Goal: Register for event/course

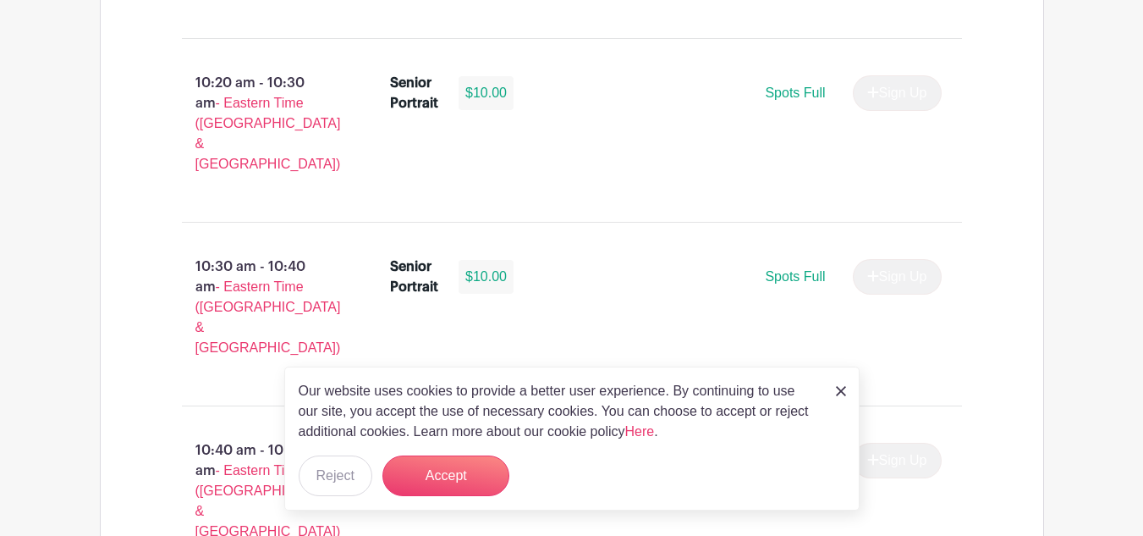
scroll to position [2703, 0]
click at [848, 393] on div "Our website uses cookies to provide a better user experience. By continuing to …" at bounding box center [572, 438] width 576 height 144
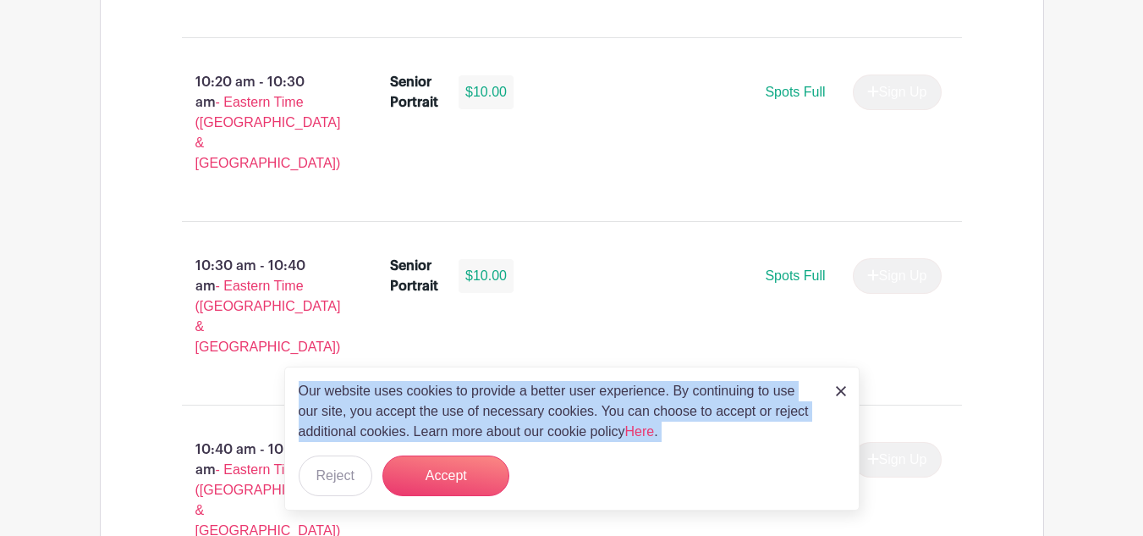
click at [848, 393] on div "Our website uses cookies to provide a better user experience. By continuing to …" at bounding box center [572, 438] width 576 height 144
click at [842, 392] on img at bounding box center [841, 391] width 10 height 10
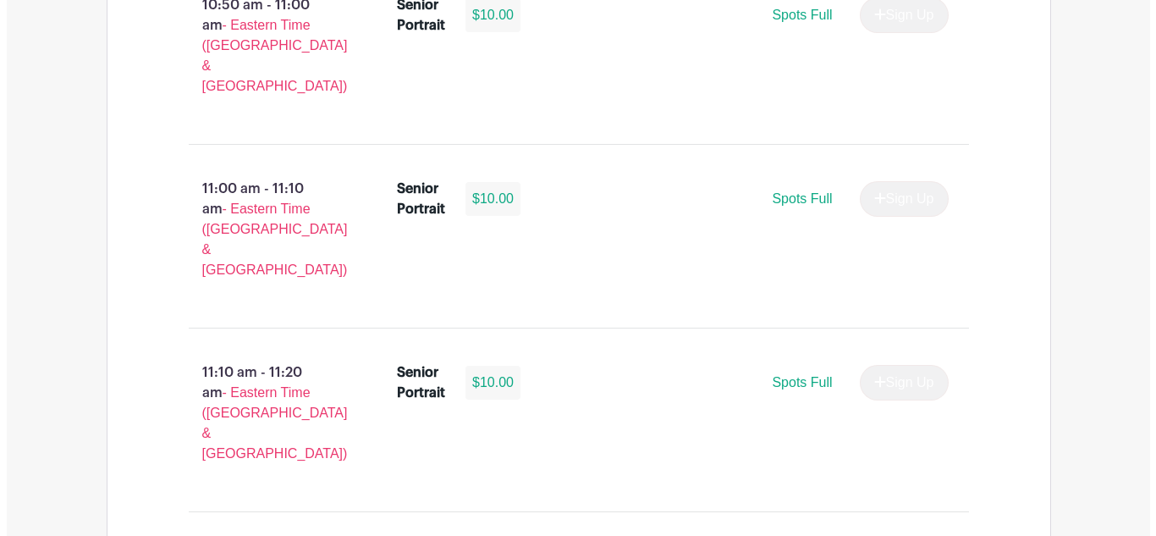
scroll to position [3332, 0]
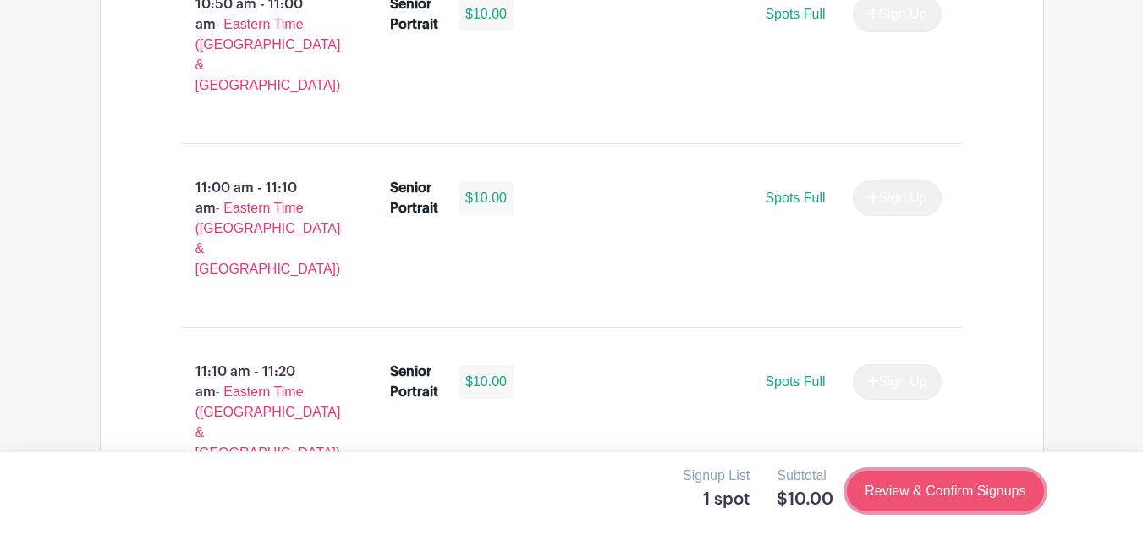
click at [973, 491] on link "Review & Confirm Signups" at bounding box center [945, 491] width 196 height 41
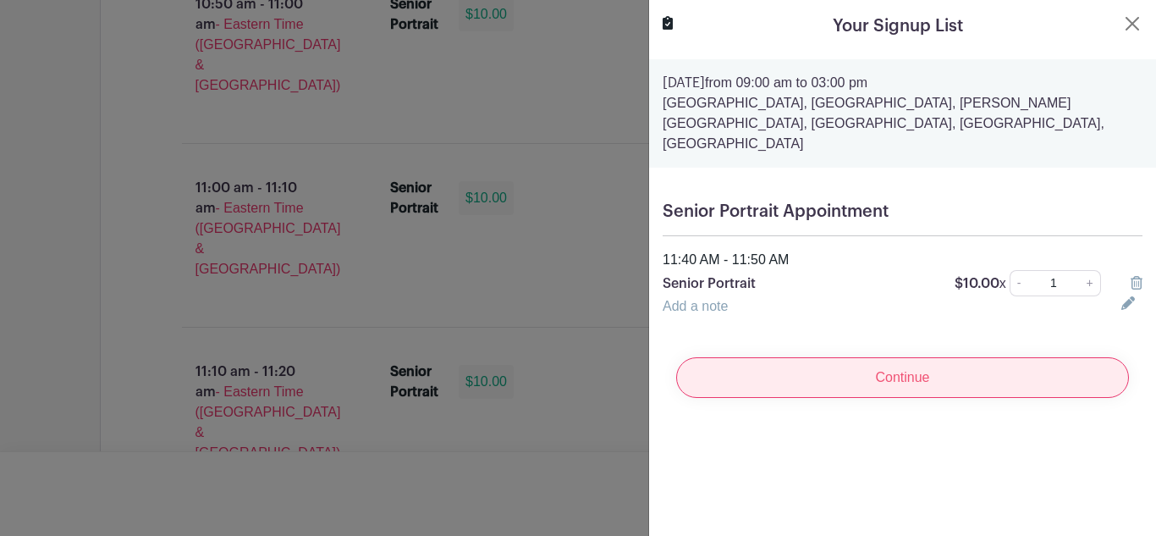
click at [899, 364] on input "Continue" at bounding box center [902, 377] width 453 height 41
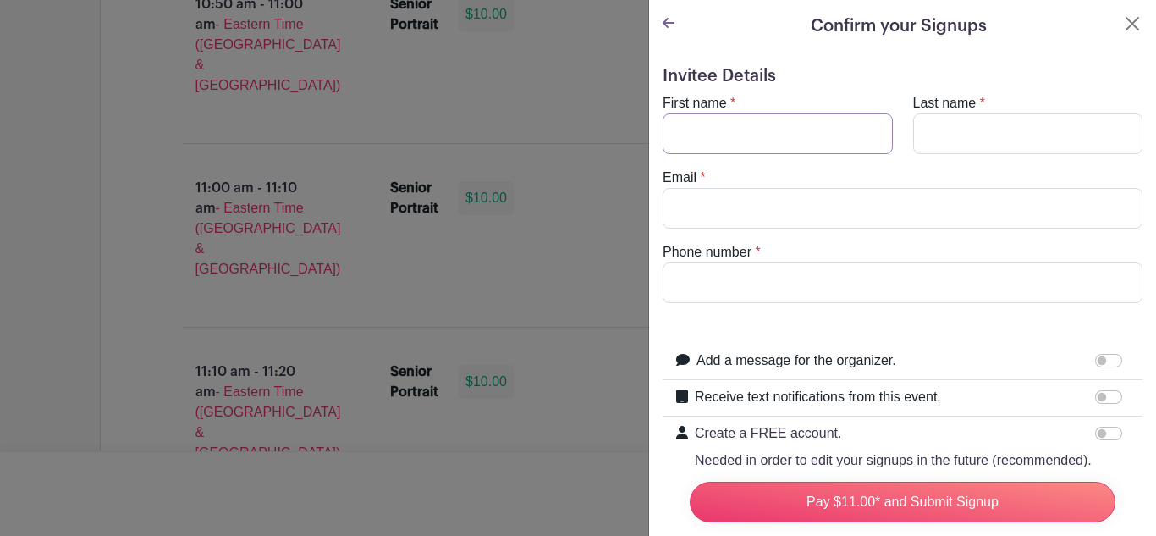
click at [772, 129] on input "First name" at bounding box center [778, 133] width 230 height 41
type input "[PERSON_NAME]"
click at [973, 114] on input "Last name" at bounding box center [1028, 133] width 230 height 41
type input "[PERSON_NAME]"
click at [753, 209] on input "Email" at bounding box center [903, 208] width 480 height 41
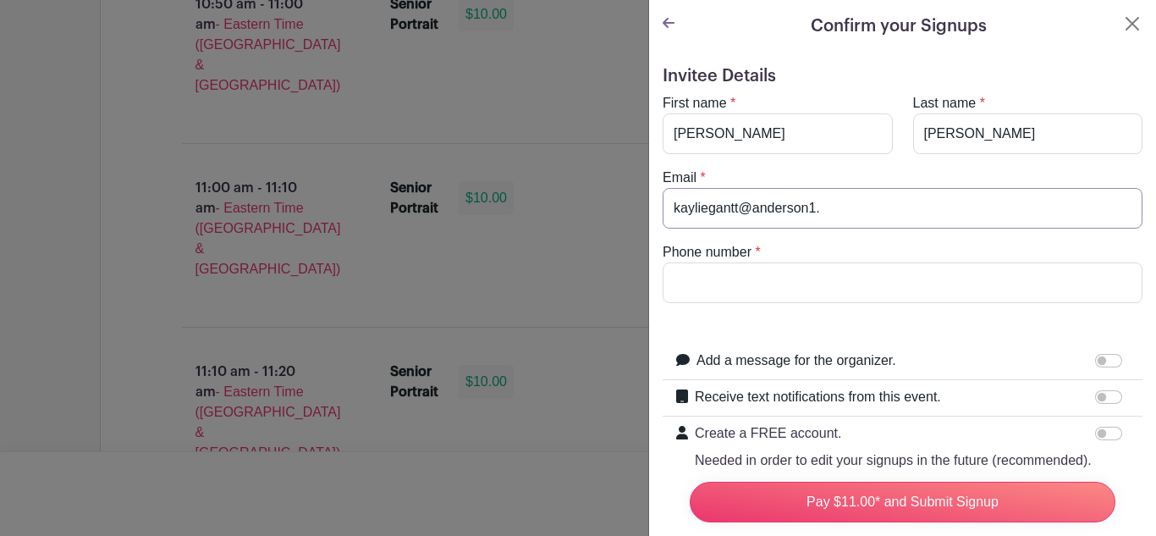
click at [753, 209] on input "kayliegantt@anderson1." at bounding box center [903, 208] width 480 height 41
click at [932, 206] on input "kayliegantt@apps.anderson1." at bounding box center [903, 208] width 480 height 41
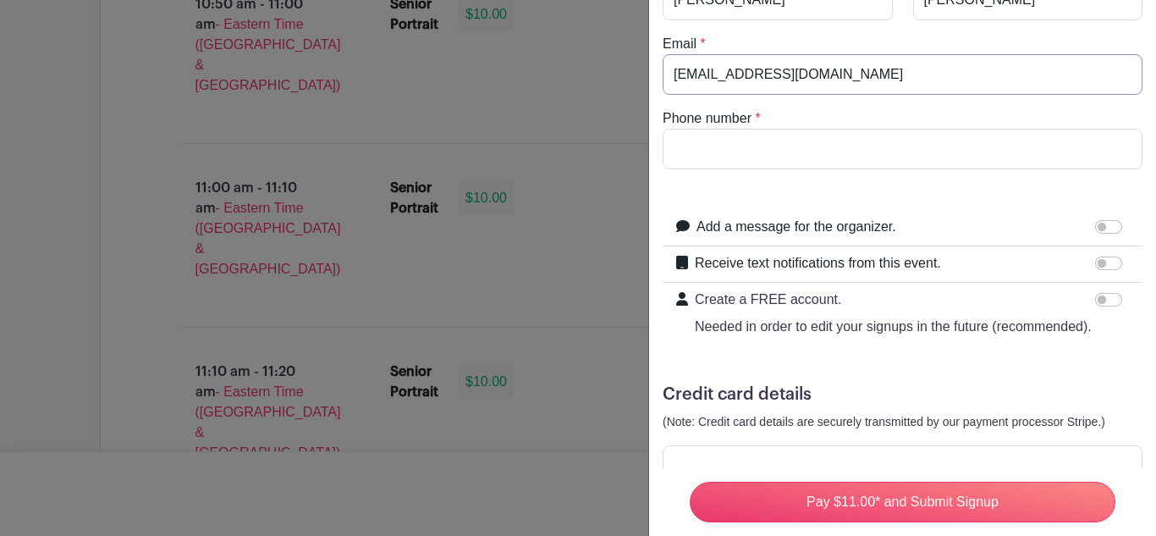
scroll to position [221, 0]
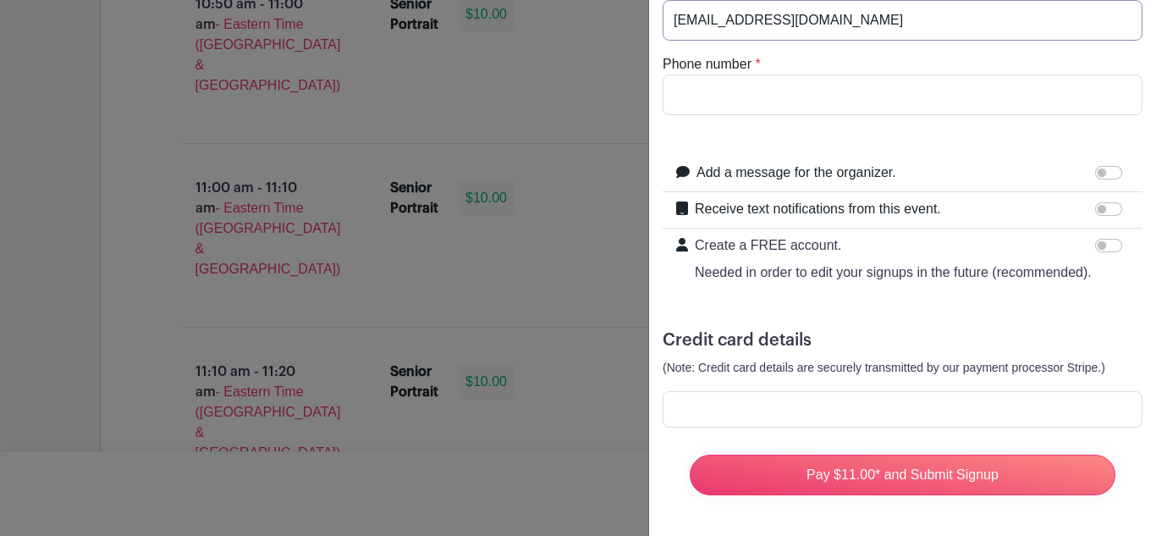
type input "[EMAIL_ADDRESS][DOMAIN_NAME]"
click at [842, 405] on div at bounding box center [903, 409] width 480 height 36
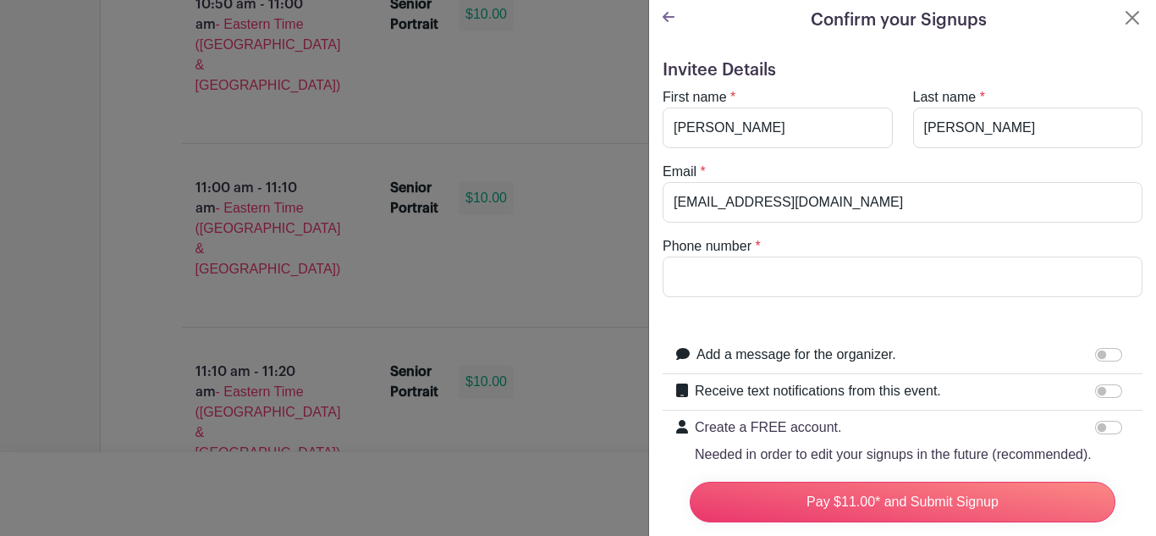
scroll to position [0, 0]
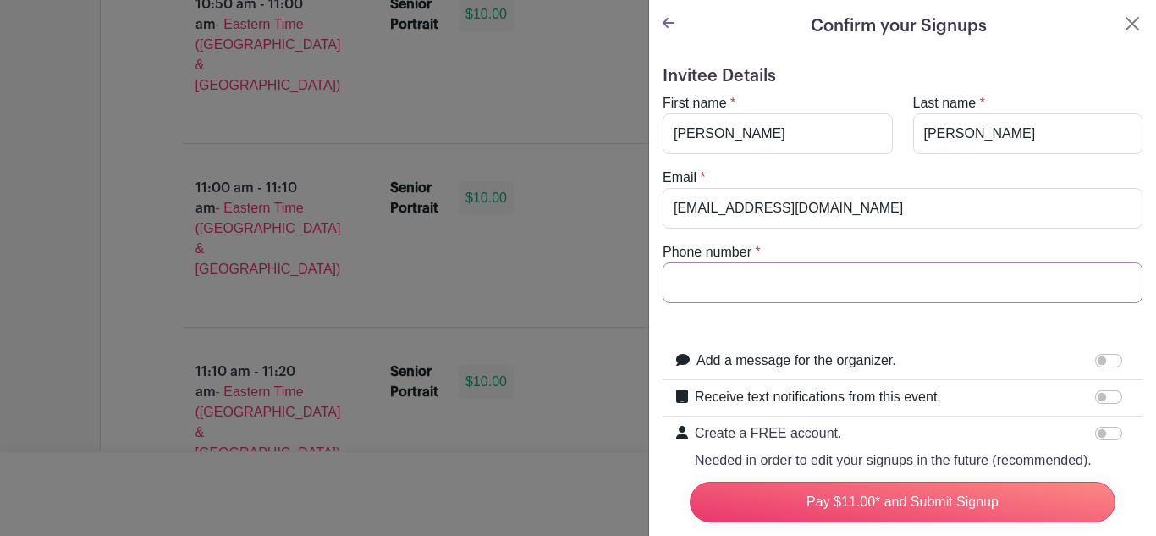
click at [762, 290] on input "Phone number" at bounding box center [903, 282] width 480 height 41
click at [732, 291] on input "864" at bounding box center [903, 282] width 480 height 41
type input "8643059858"
click at [932, 214] on input "[EMAIL_ADDRESS][DOMAIN_NAME]" at bounding box center [903, 208] width 480 height 41
type input "k"
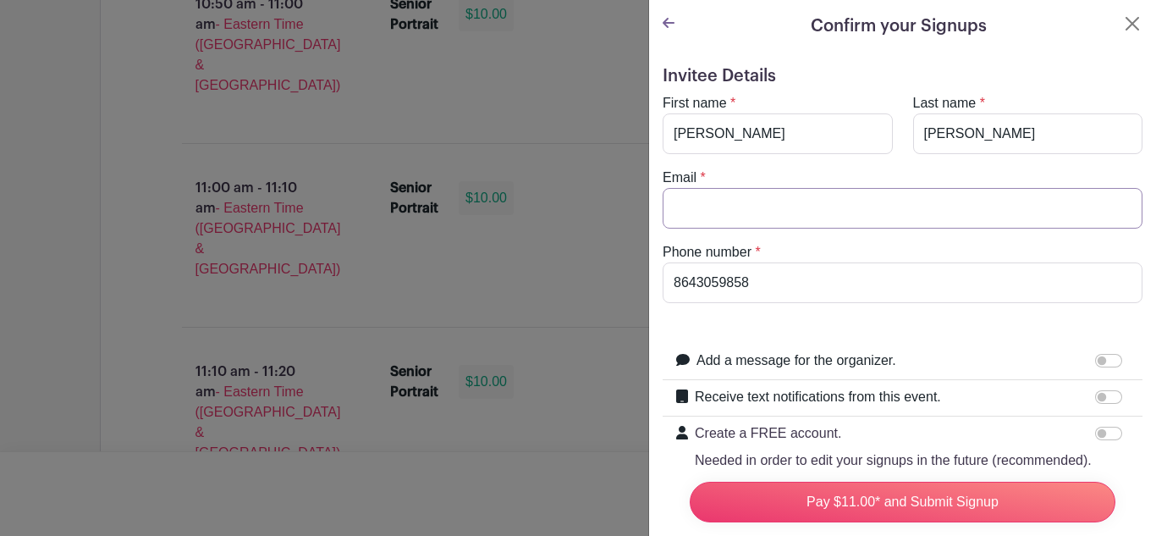
type input "h"
type input "[EMAIL_ADDRESS][DOMAIN_NAME]"
click at [858, 128] on input "[PERSON_NAME]" at bounding box center [778, 133] width 230 height 41
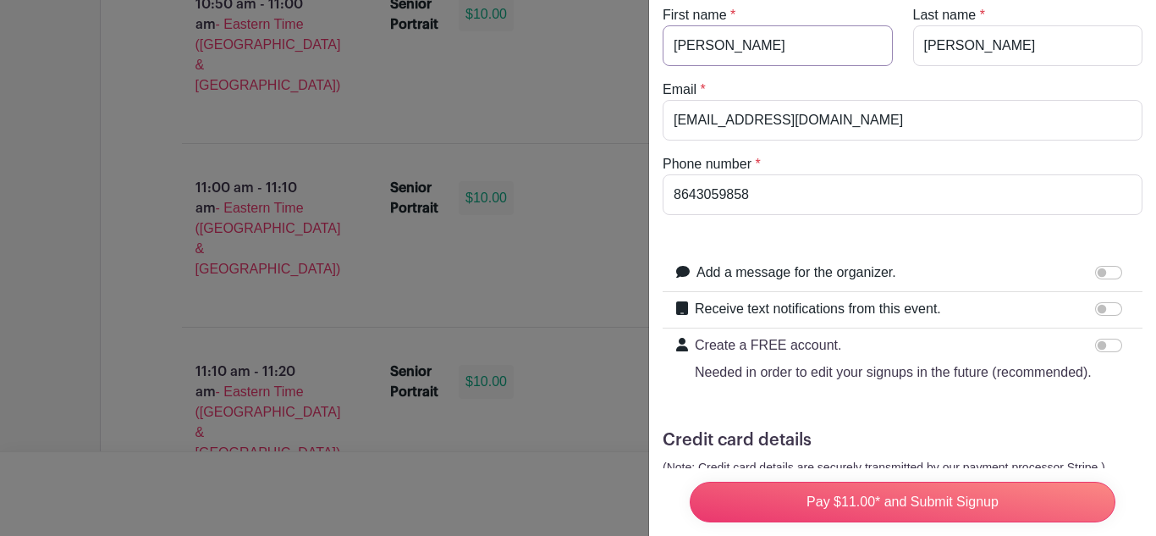
scroll to position [221, 0]
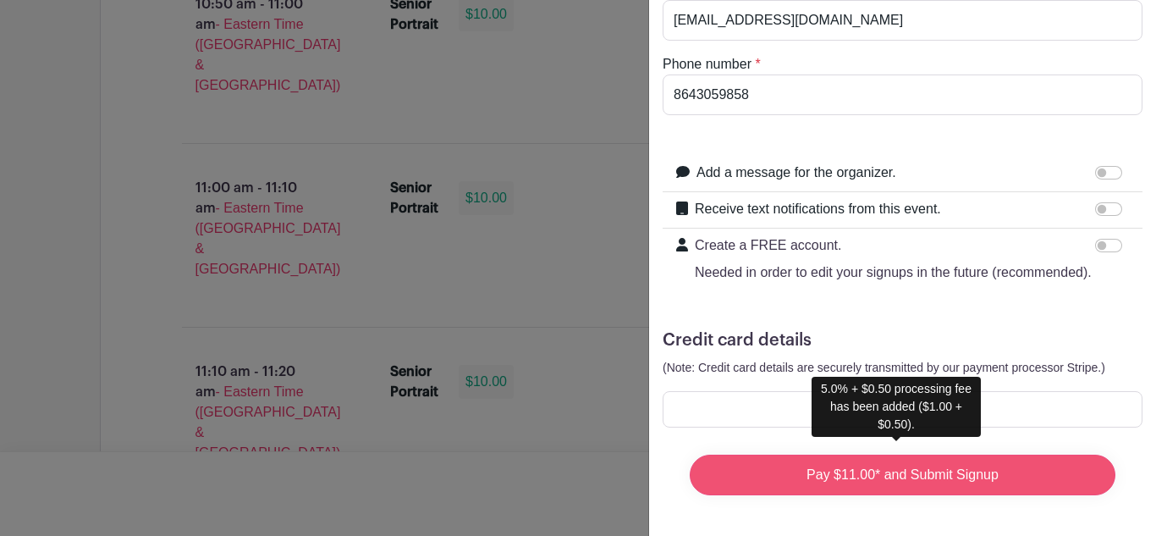
click at [928, 473] on input "Pay $11.00* and Submit Signup" at bounding box center [903, 475] width 426 height 41
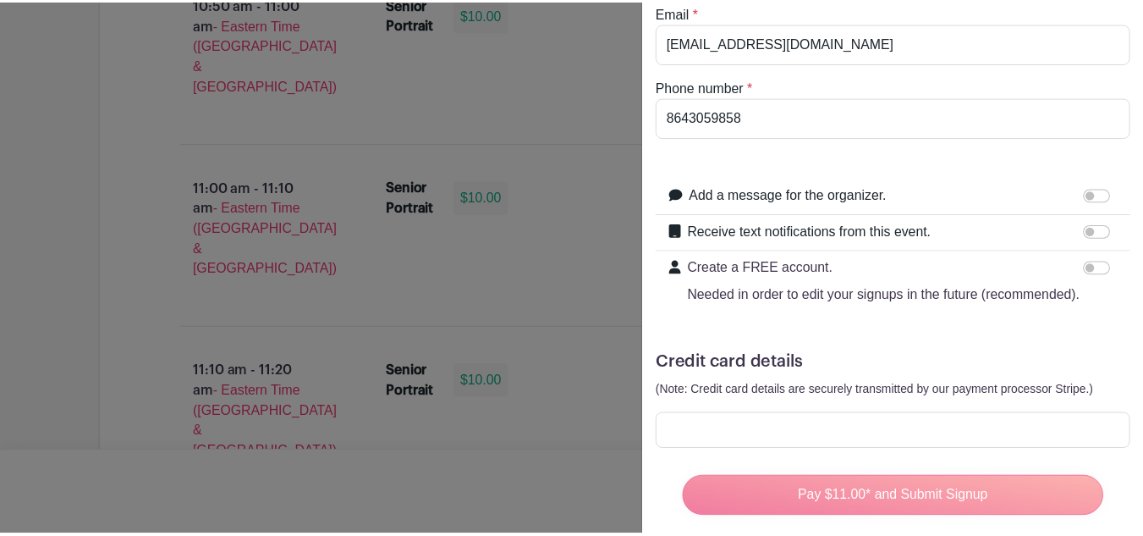
scroll to position [0, 0]
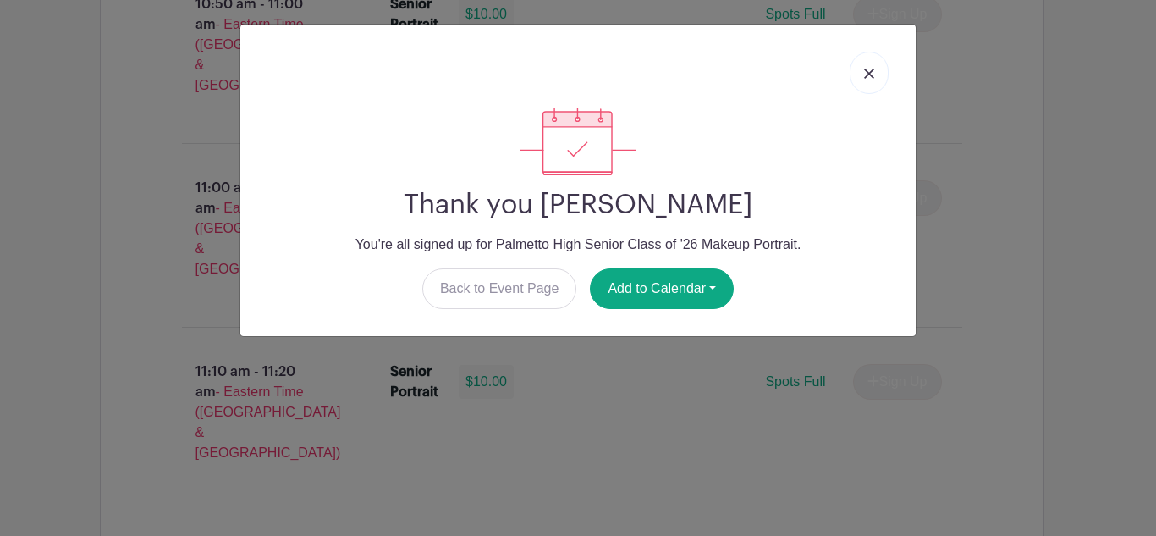
click at [879, 79] on link at bounding box center [869, 73] width 39 height 42
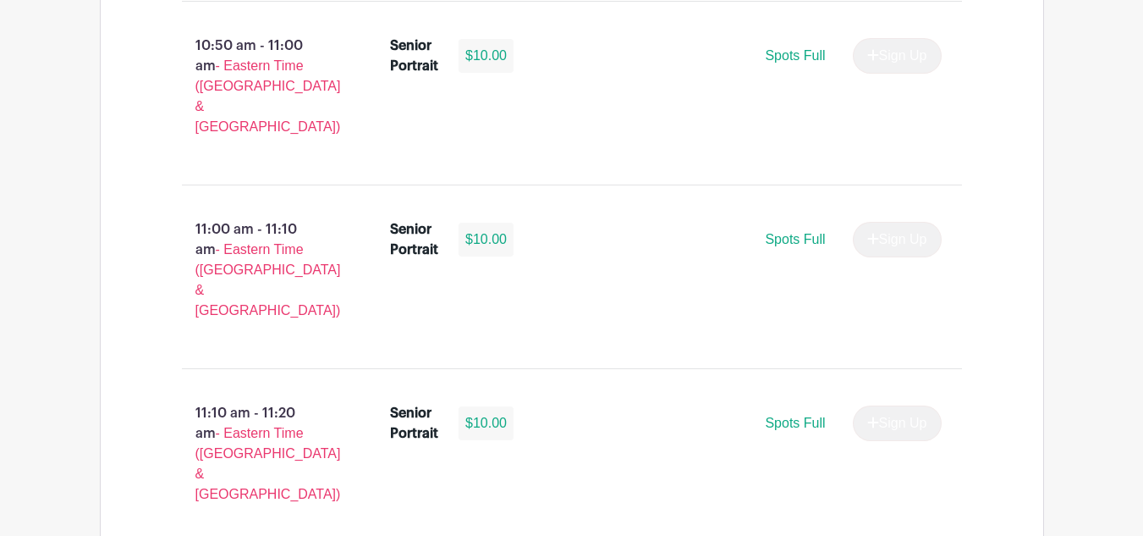
scroll to position [3290, 0]
click at [26, 240] on main "Log In Sign Up for Free Images Palmetto High Senior Class of '26 Makeup Portrai…" at bounding box center [571, 206] width 1143 height 6992
